Goal: Task Accomplishment & Management: Manage account settings

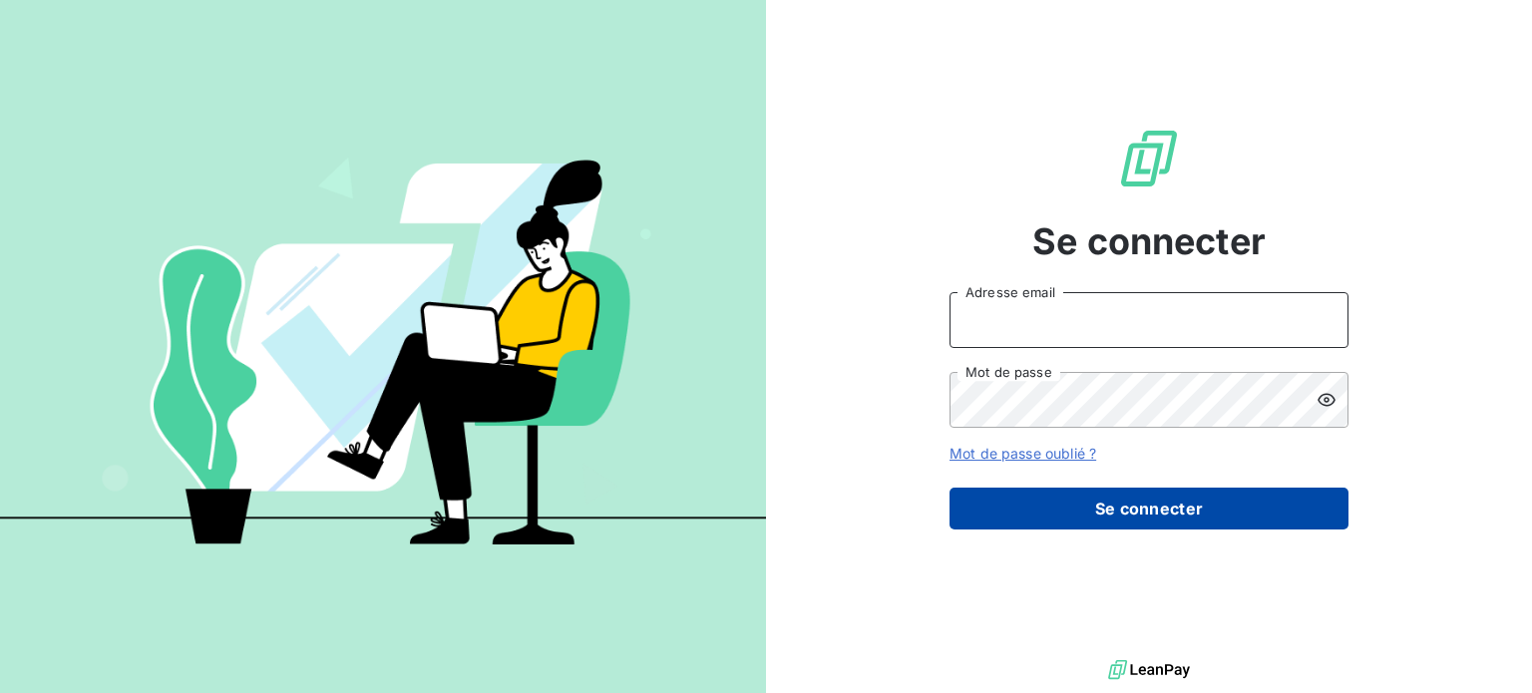
type input "[PERSON_NAME][EMAIL_ADDRESS][DOMAIN_NAME]"
click at [1161, 507] on button "Se connecter" at bounding box center [1148, 509] width 399 height 42
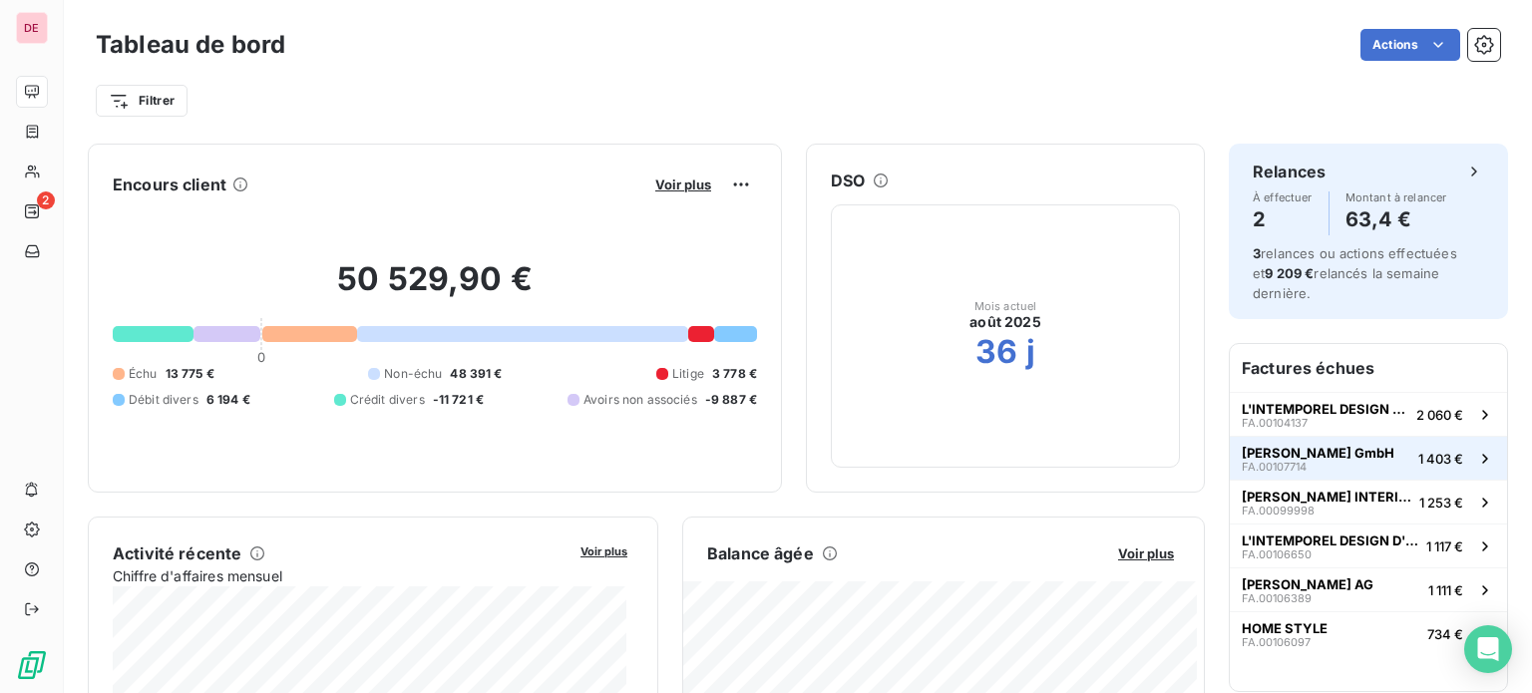
click at [1304, 451] on span "Raum-Blick GmbH" at bounding box center [1318, 453] width 153 height 16
